Goal: Find specific page/section: Find specific page/section

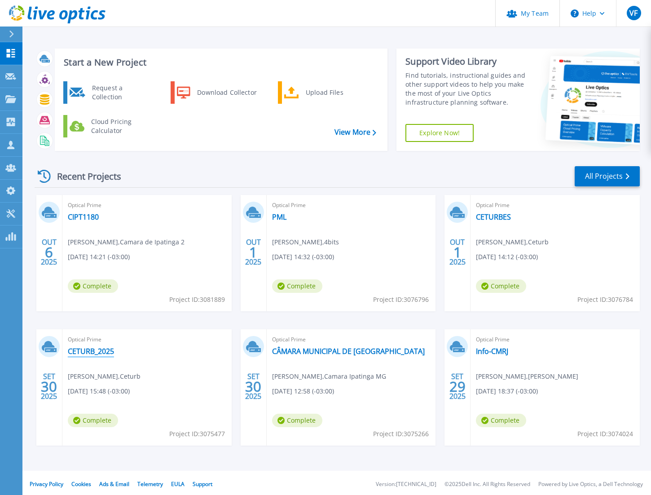
click at [102, 355] on link "CETURB_2025" at bounding box center [91, 351] width 46 height 9
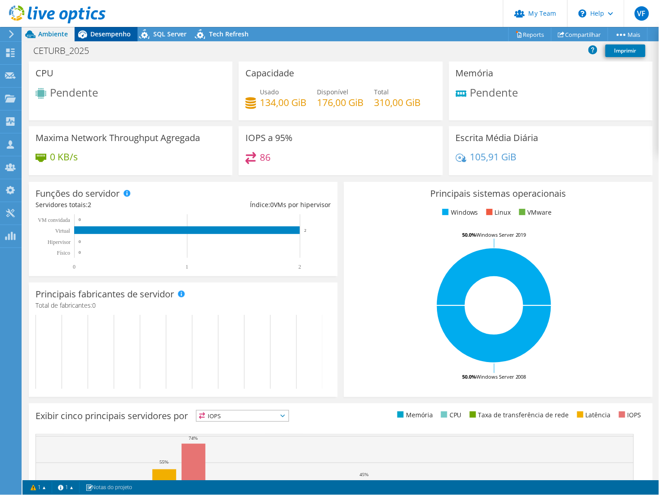
drag, startPoint x: 104, startPoint y: 34, endPoint x: 123, endPoint y: 35, distance: 19.4
click at [105, 34] on span "Desempenho" at bounding box center [110, 34] width 40 height 9
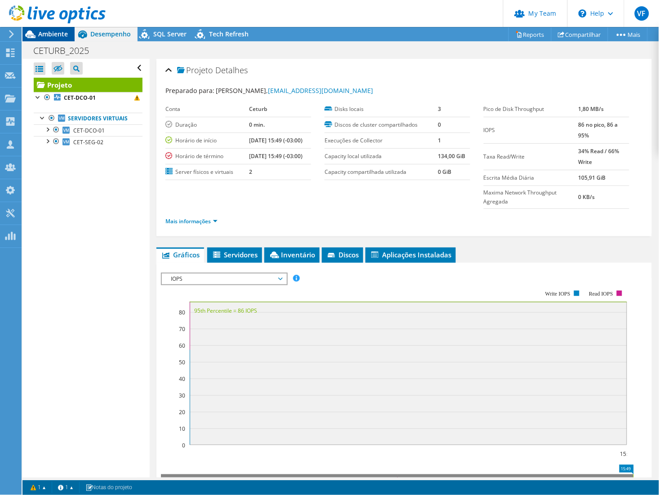
click at [62, 35] on span "Ambiente" at bounding box center [53, 34] width 30 height 9
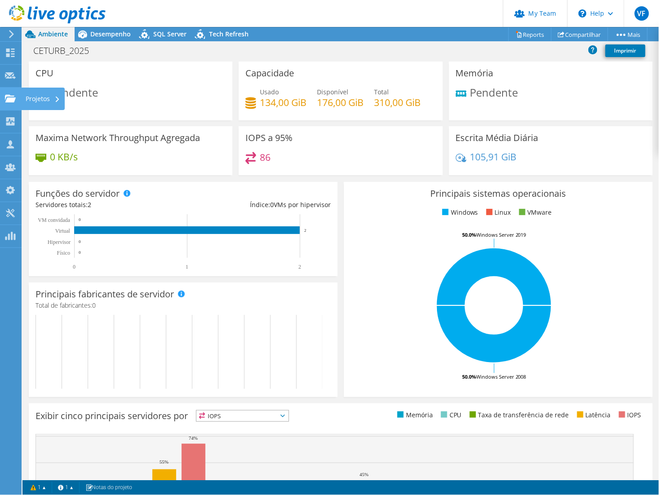
click at [43, 102] on div "Projetos" at bounding box center [43, 99] width 44 height 22
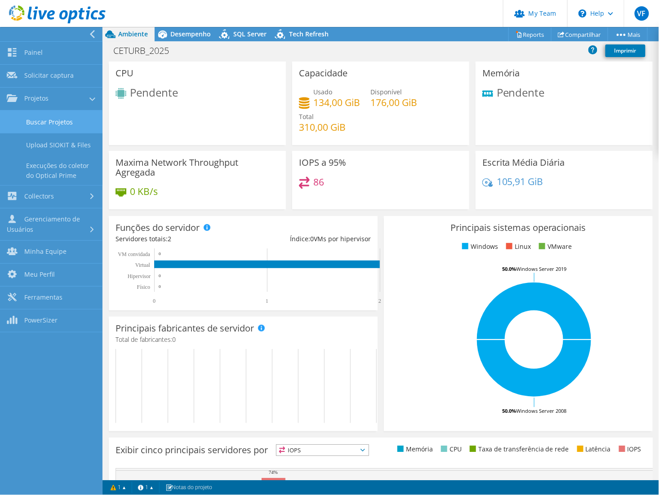
click at [53, 122] on link "Buscar Projetos" at bounding box center [51, 122] width 102 height 23
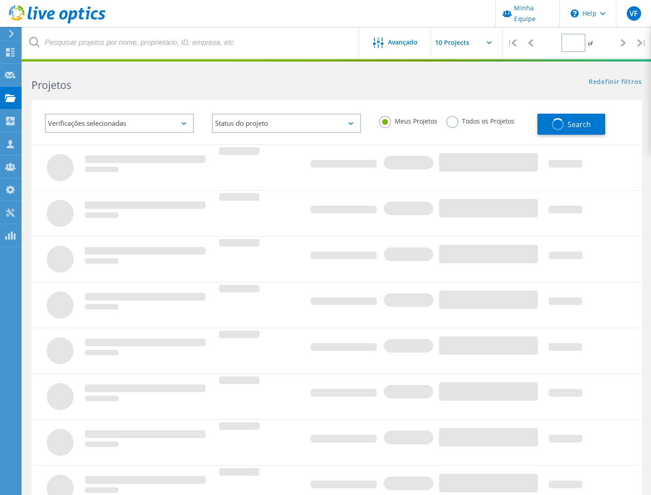
type input "2"
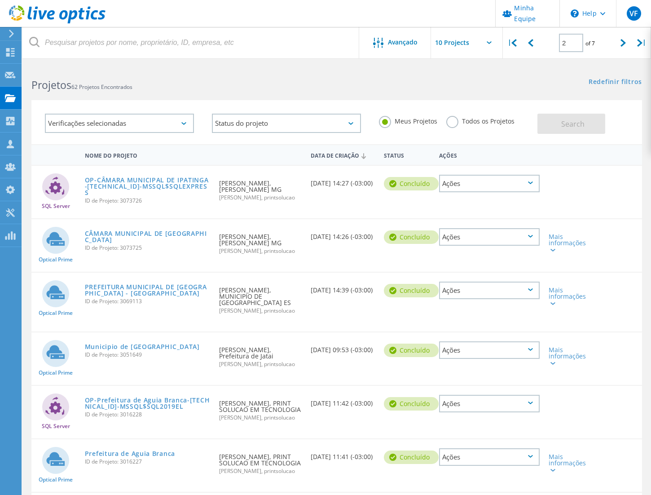
click at [457, 120] on label "Todos os Projetos" at bounding box center [481, 120] width 68 height 9
click at [0, 0] on input "Todos os Projetos" at bounding box center [0, 0] width 0 height 0
click at [592, 117] on button "Search" at bounding box center [572, 124] width 68 height 20
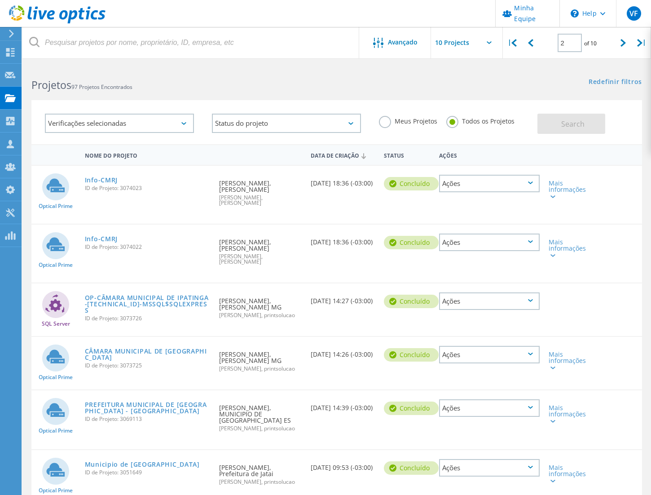
click at [492, 48] on input "text" at bounding box center [476, 42] width 90 height 31
click at [468, 106] on div "Show 40 Projects" at bounding box center [476, 110] width 89 height 15
type input "Show 40 Projects"
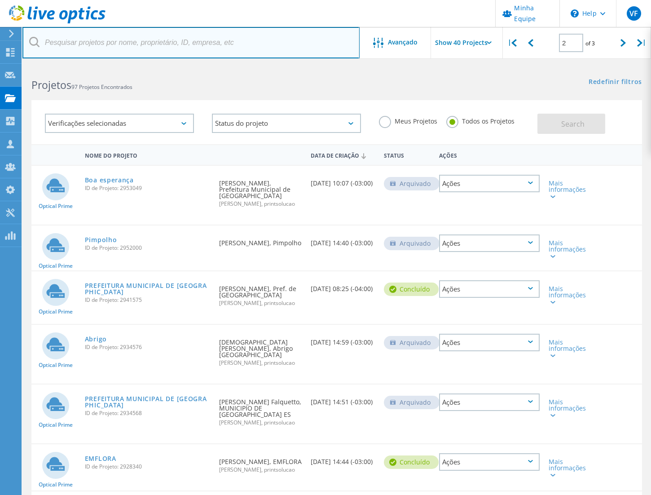
click at [163, 47] on input "text" at bounding box center [190, 42] width 337 height 31
type input "ceturb"
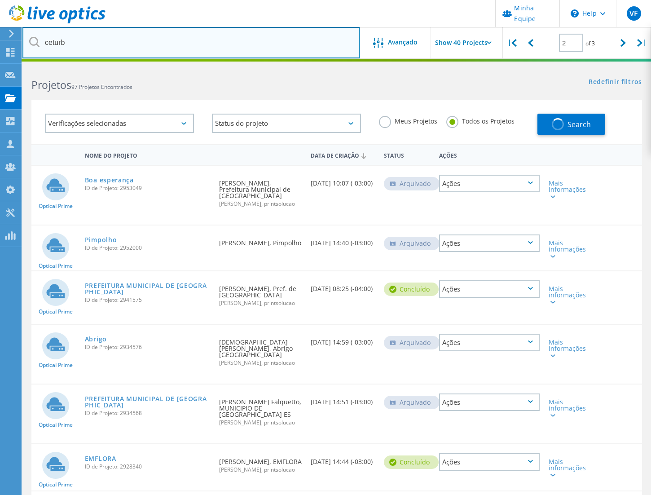
type input "1"
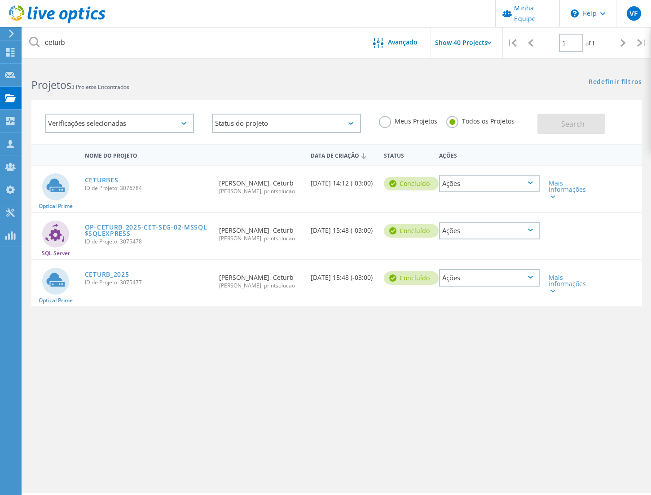
click at [110, 177] on link "CETURBES" at bounding box center [102, 180] width 34 height 6
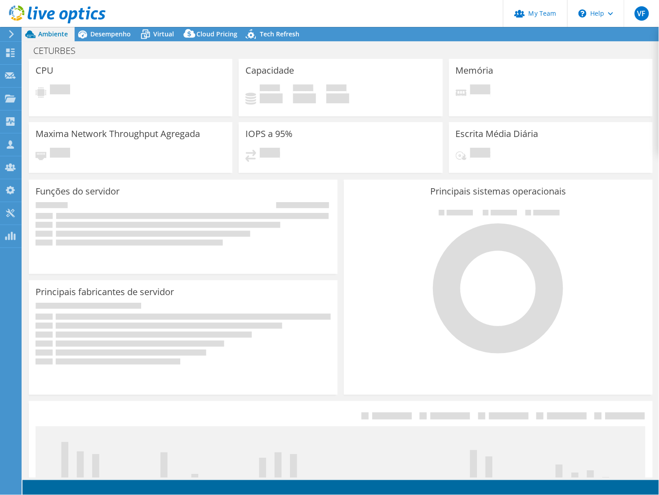
select select "USD"
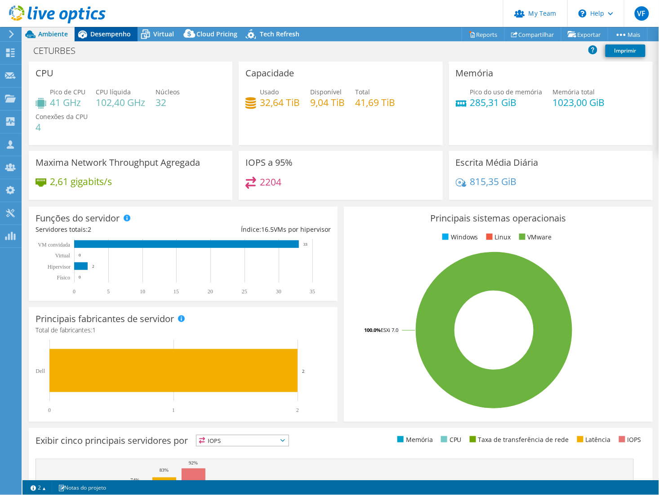
click at [114, 36] on span "Desempenho" at bounding box center [110, 34] width 40 height 9
